Goal: Information Seeking & Learning: Learn about a topic

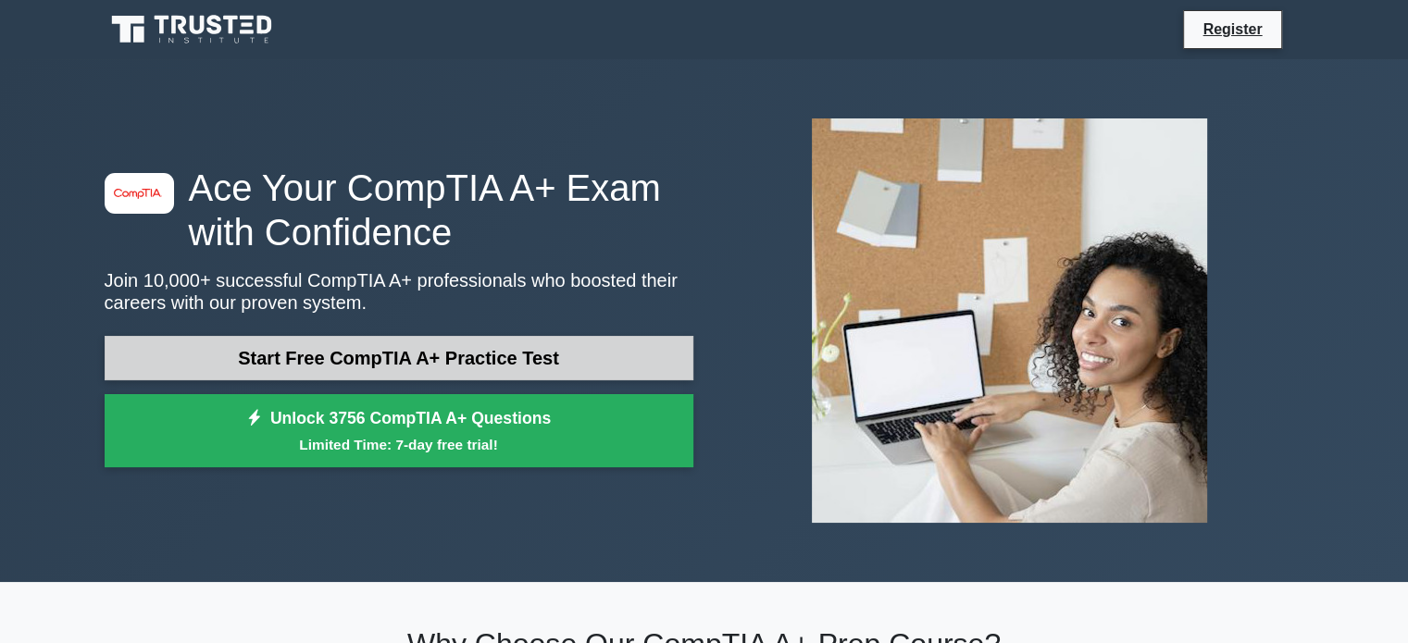
click at [365, 362] on link "Start Free CompTIA A+ Practice Test" at bounding box center [399, 358] width 589 height 44
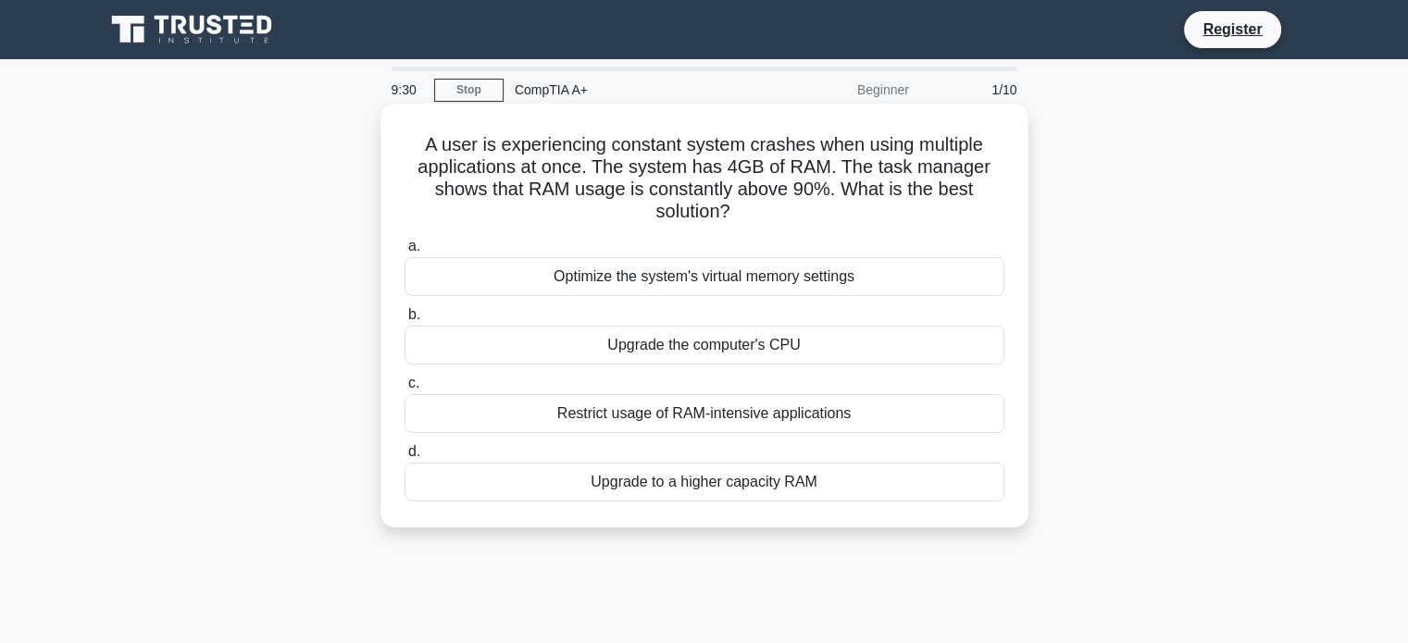
click at [733, 485] on div "Upgrade to a higher capacity RAM" at bounding box center [704, 482] width 600 height 39
click at [404, 458] on input "d. Upgrade to a higher capacity RAM" at bounding box center [404, 452] width 0 height 12
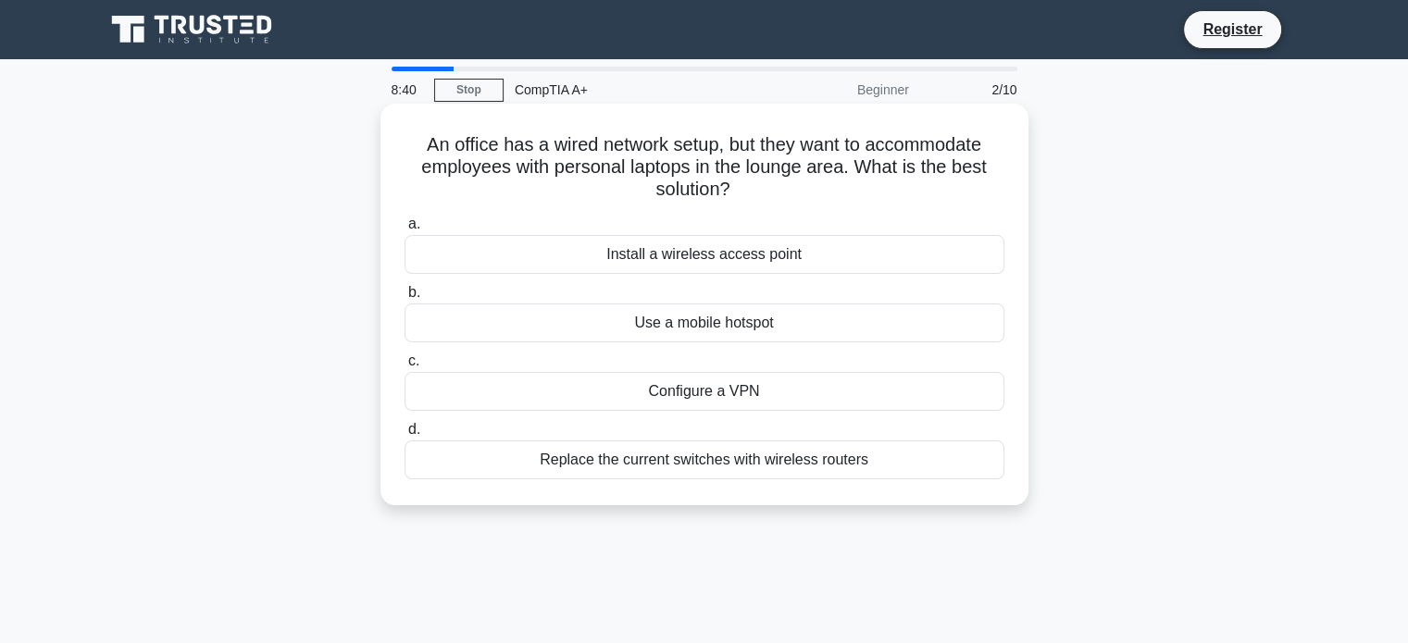
click at [742, 262] on div "Install a wireless access point" at bounding box center [704, 254] width 600 height 39
click at [404, 230] on input "a. Install a wireless access point" at bounding box center [404, 224] width 0 height 12
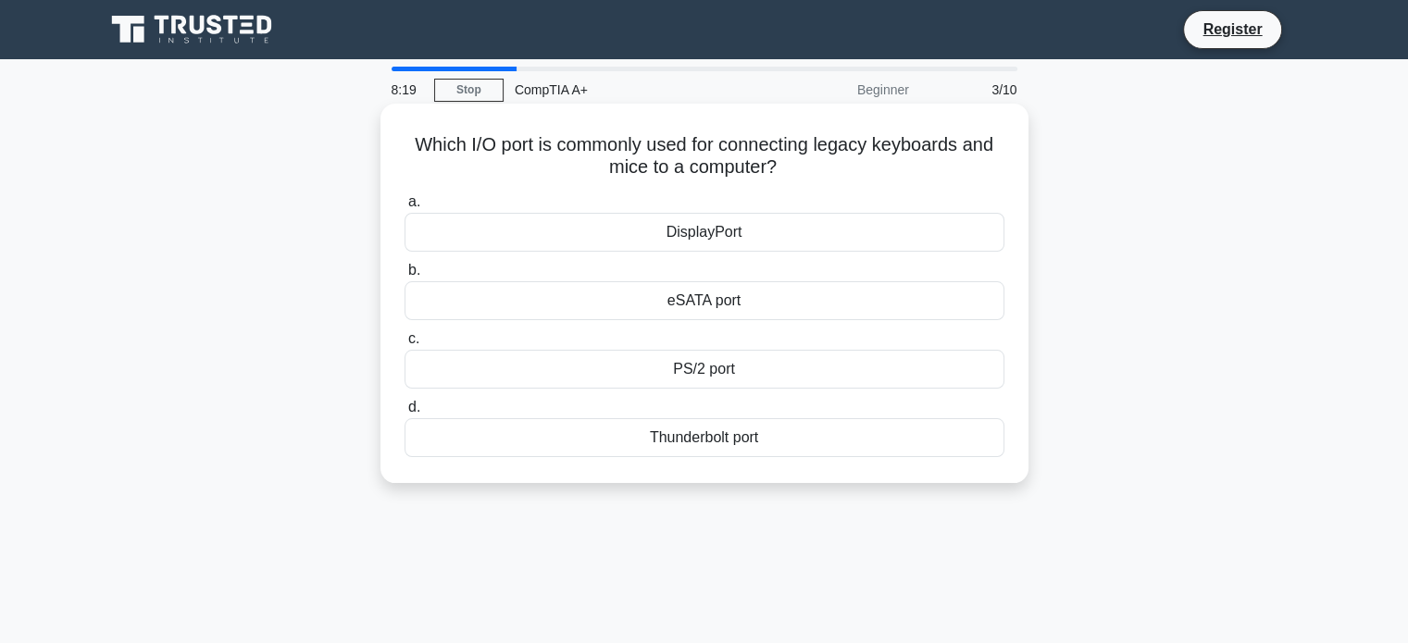
click at [707, 238] on div "DisplayPort" at bounding box center [704, 232] width 600 height 39
click at [404, 208] on input "a. DisplayPort" at bounding box center [404, 202] width 0 height 12
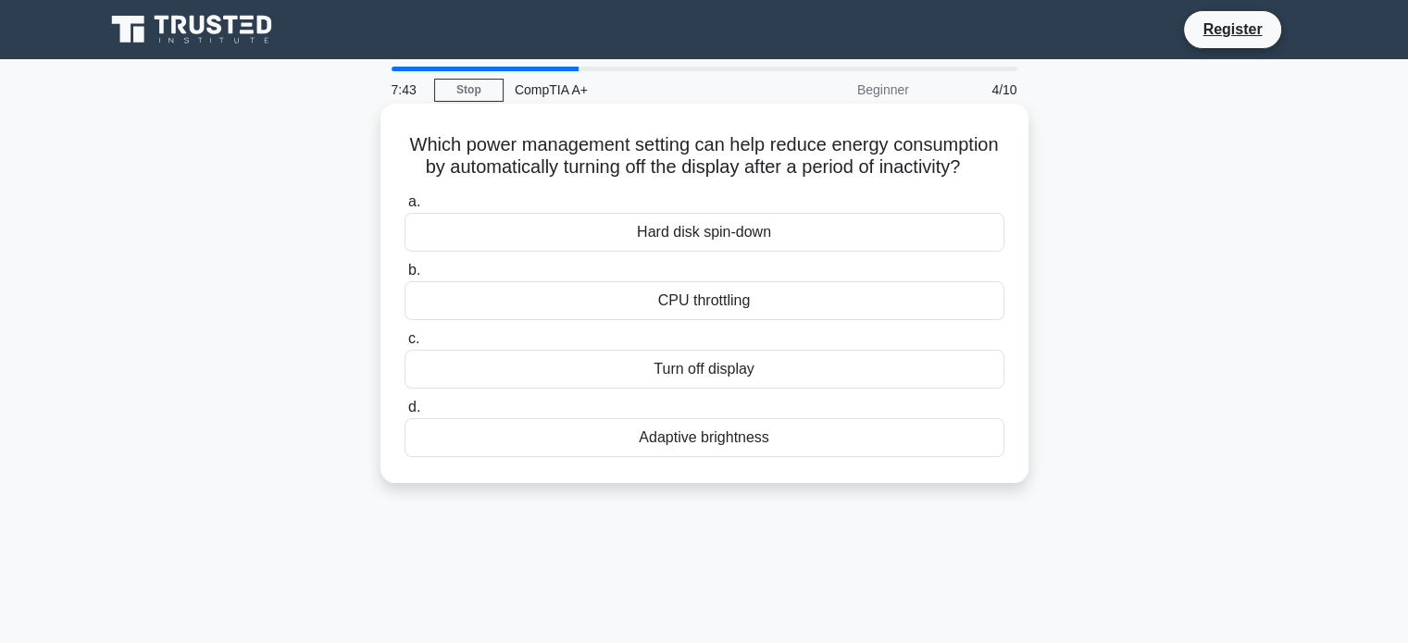
click at [744, 457] on div "Adaptive brightness" at bounding box center [704, 437] width 600 height 39
click at [404, 414] on input "d. Adaptive brightness" at bounding box center [404, 408] width 0 height 12
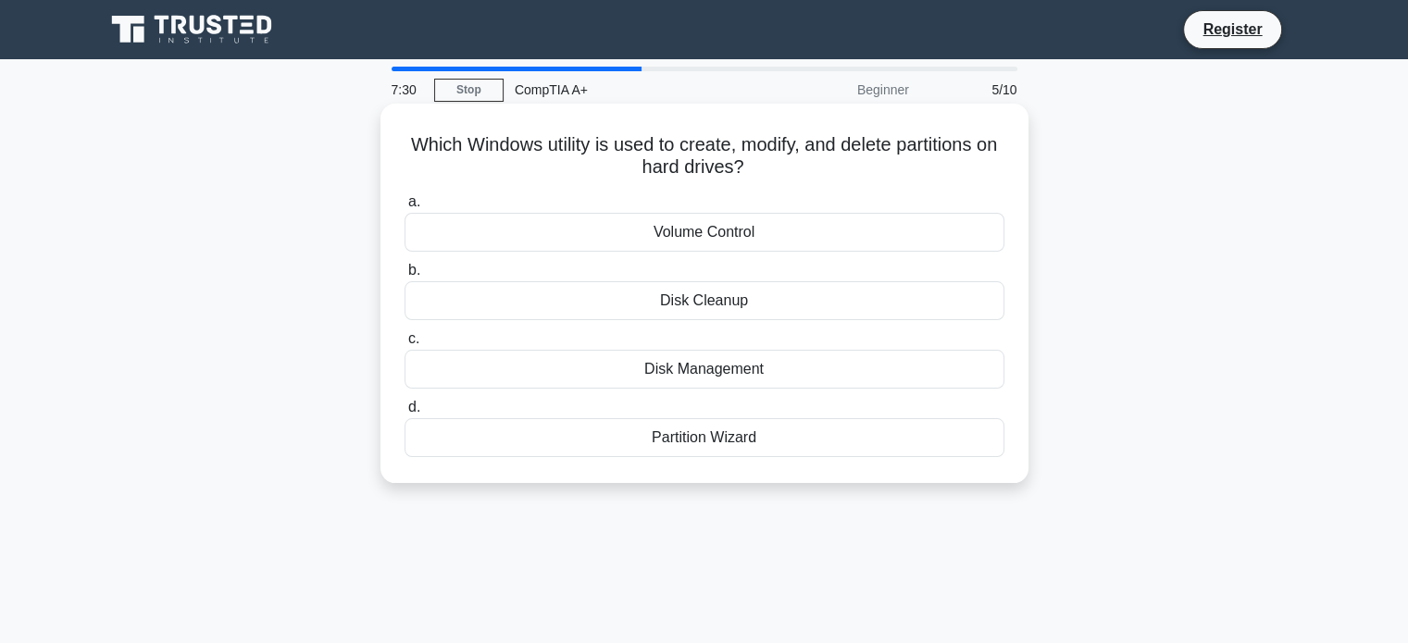
click at [744, 374] on div "Disk Management" at bounding box center [704, 369] width 600 height 39
click at [404, 345] on input "c. Disk Management" at bounding box center [404, 339] width 0 height 12
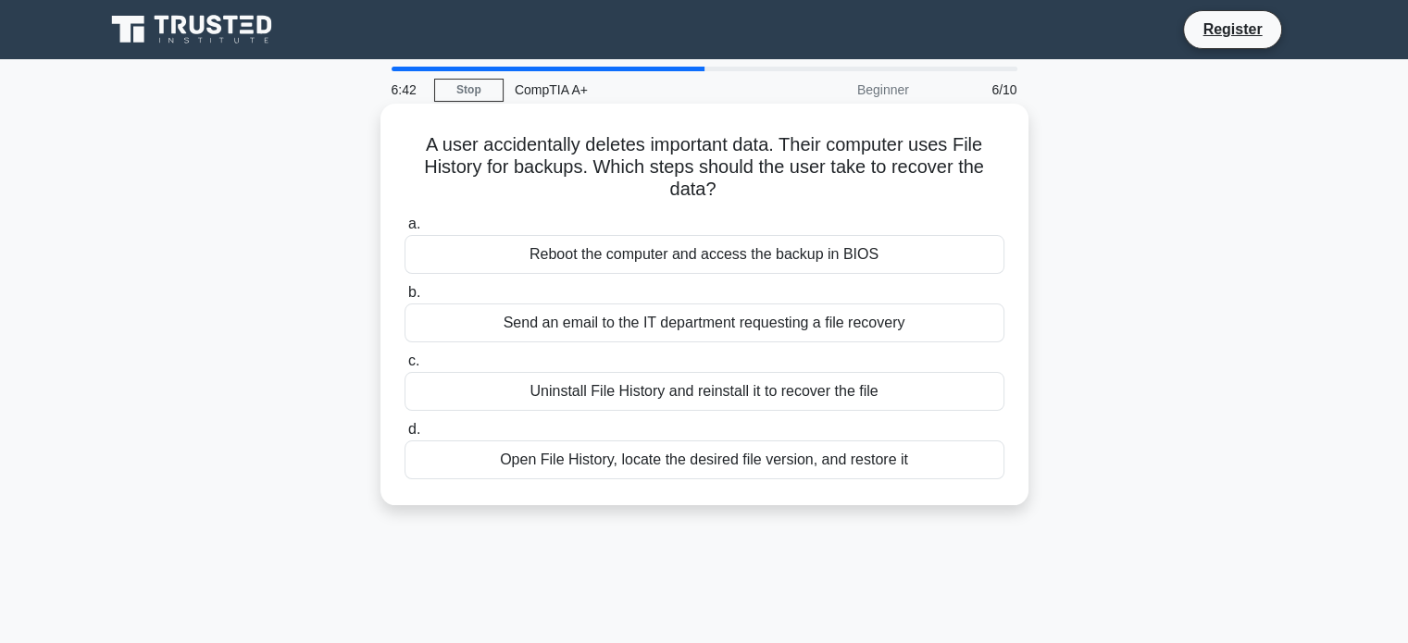
click at [881, 469] on div "Open File History, locate the desired file version, and restore it" at bounding box center [704, 460] width 600 height 39
click at [404, 436] on input "d. Open File History, locate the desired file version, and restore it" at bounding box center [404, 430] width 0 height 12
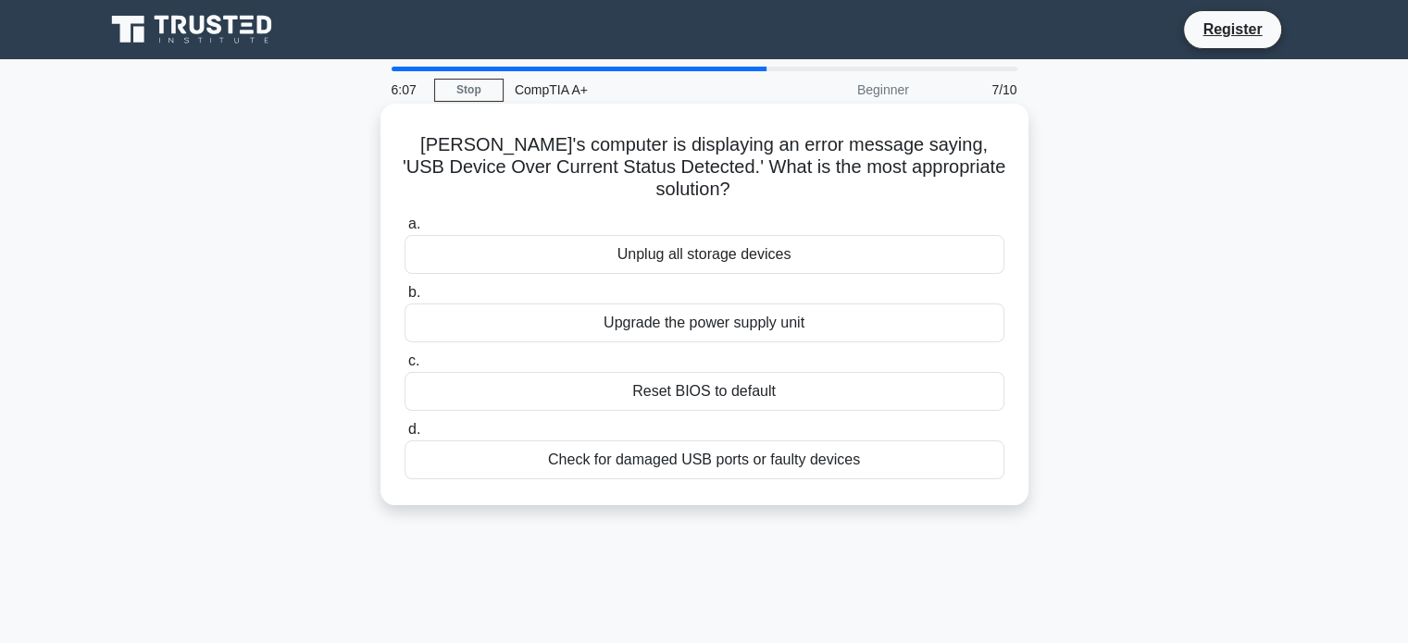
click at [825, 444] on div "Check for damaged USB ports or faulty devices" at bounding box center [704, 460] width 600 height 39
click at [404, 436] on input "d. Check for damaged USB ports or faulty devices" at bounding box center [404, 430] width 0 height 12
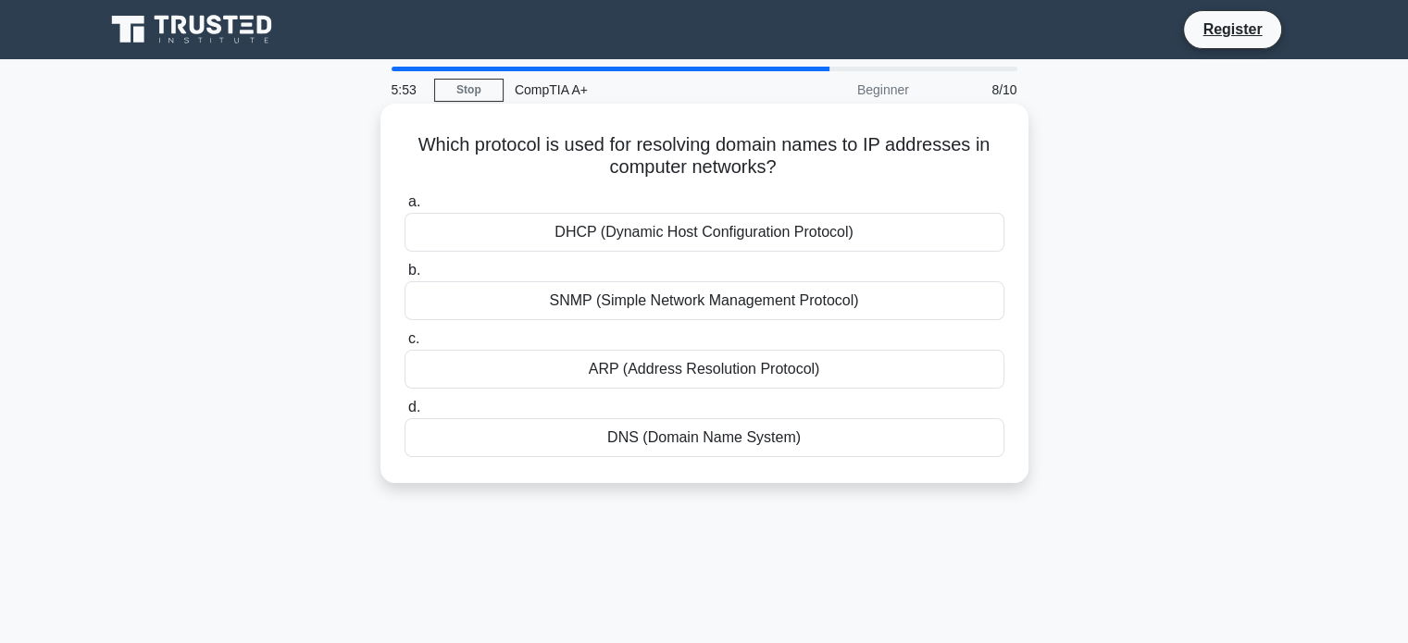
click at [700, 441] on div "DNS (Domain Name System)" at bounding box center [704, 437] width 600 height 39
click at [404, 414] on input "d. DNS (Domain Name System)" at bounding box center [404, 408] width 0 height 12
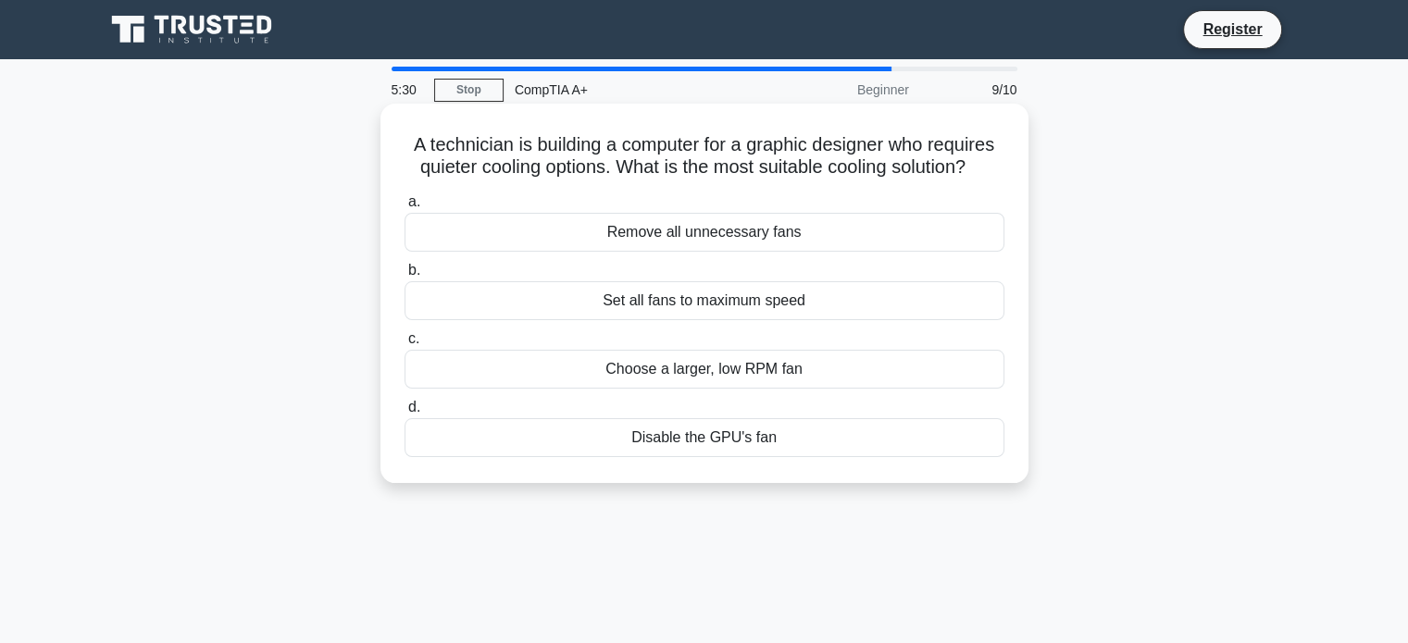
click at [779, 374] on div "Choose a larger, low RPM fan" at bounding box center [704, 369] width 600 height 39
click at [404, 345] on input "c. Choose a larger, low RPM fan" at bounding box center [404, 339] width 0 height 12
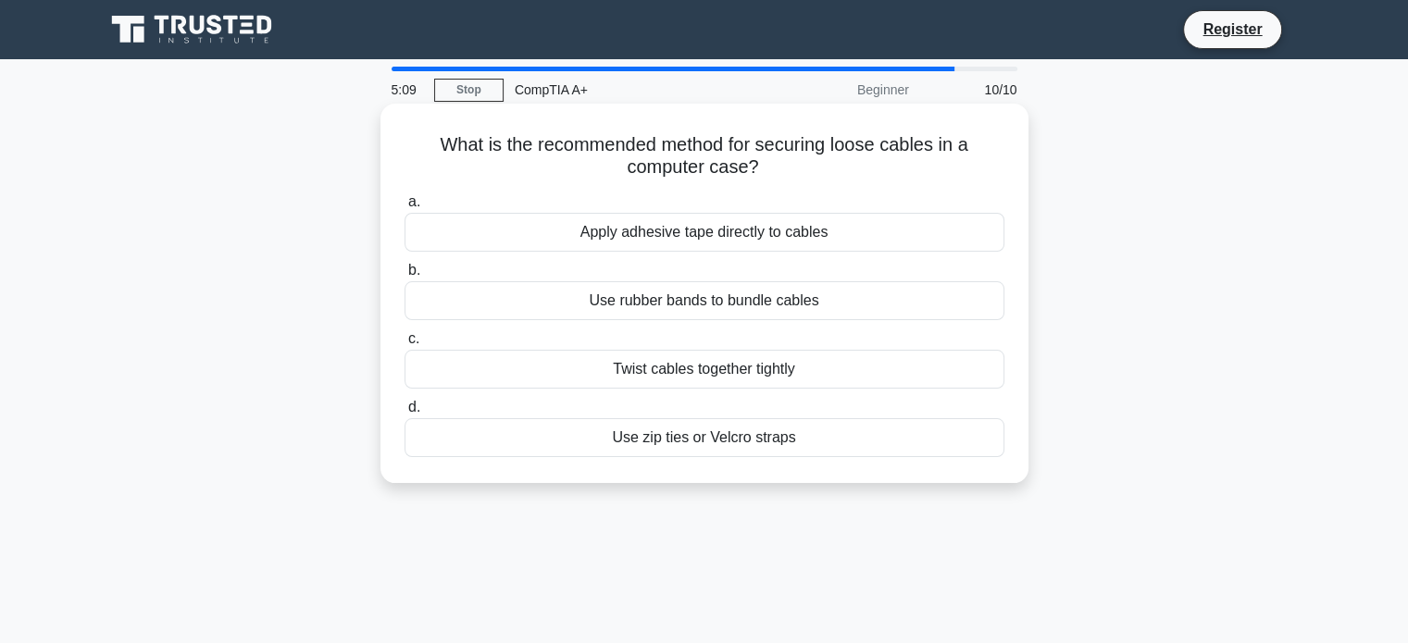
click at [692, 373] on div "Twist cables together tightly" at bounding box center [704, 369] width 600 height 39
click at [404, 345] on input "c. Twist cables together tightly" at bounding box center [404, 339] width 0 height 12
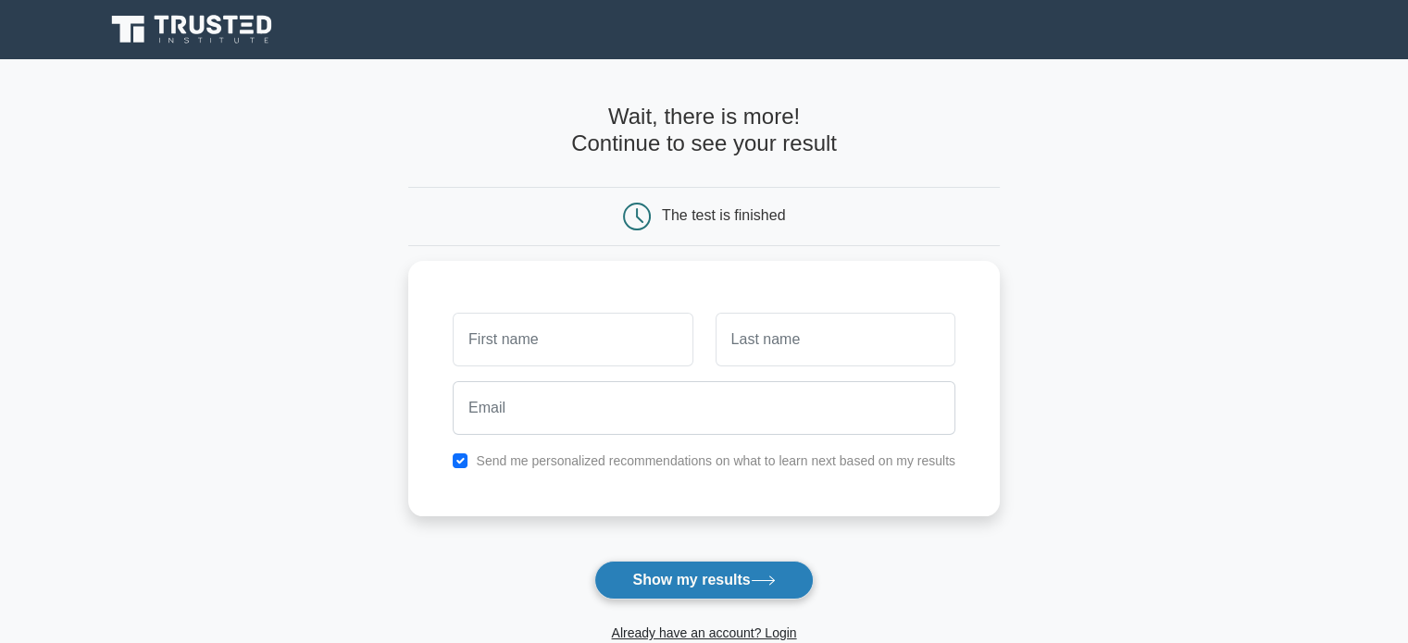
click at [674, 584] on button "Show my results" at bounding box center [703, 580] width 218 height 39
